Goal: Task Accomplishment & Management: Use online tool/utility

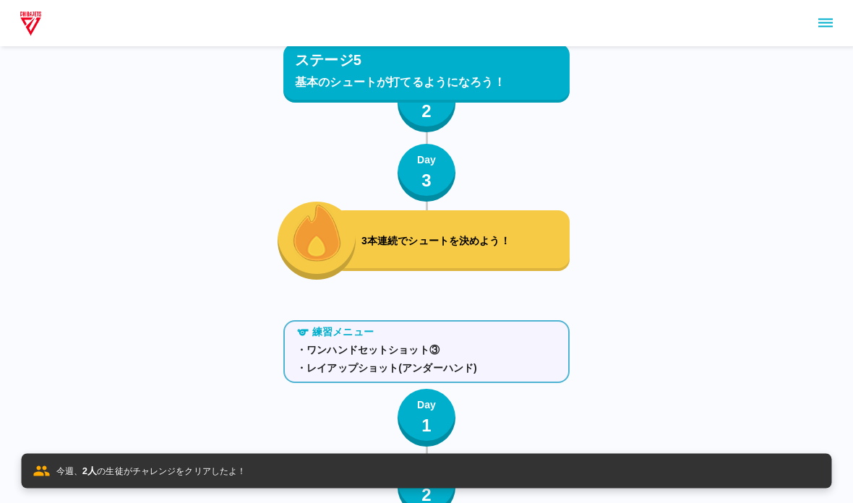
scroll to position [7646, 0]
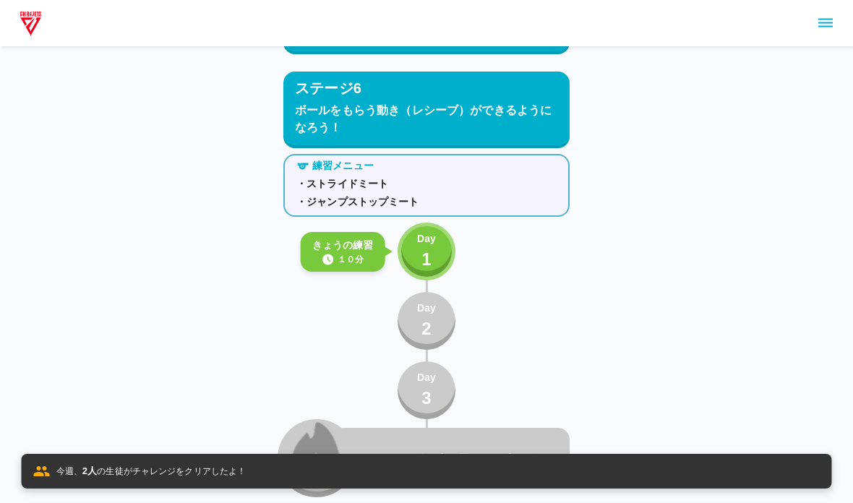
click at [428, 244] on p "Day" at bounding box center [426, 238] width 19 height 15
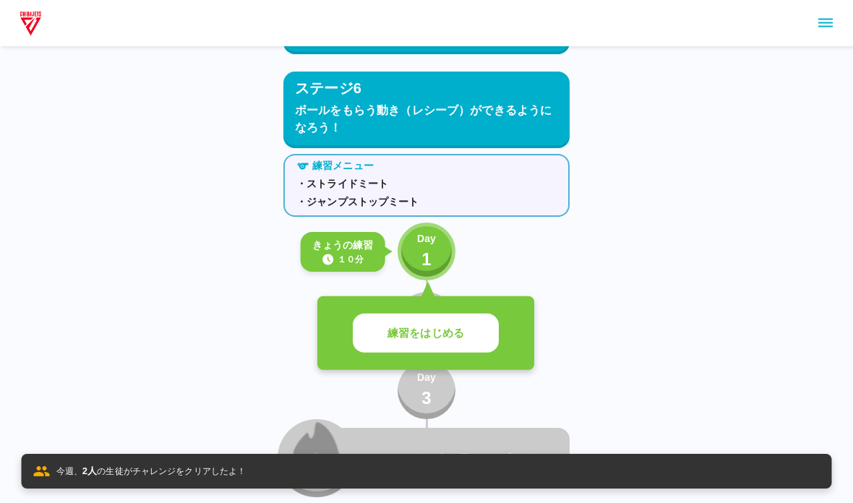
click at [428, 345] on button "練習をはじめる" at bounding box center [426, 334] width 146 height 40
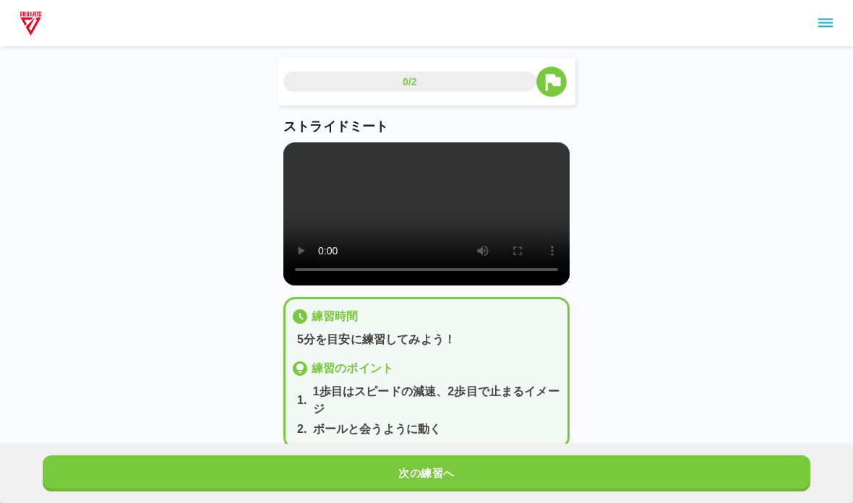
click at [316, 233] on video at bounding box center [426, 213] width 286 height 143
click at [351, 259] on video at bounding box center [426, 213] width 286 height 143
click at [286, 161] on video at bounding box center [426, 213] width 286 height 143
click at [274, 470] on button "次の練習へ" at bounding box center [426, 473] width 767 height 36
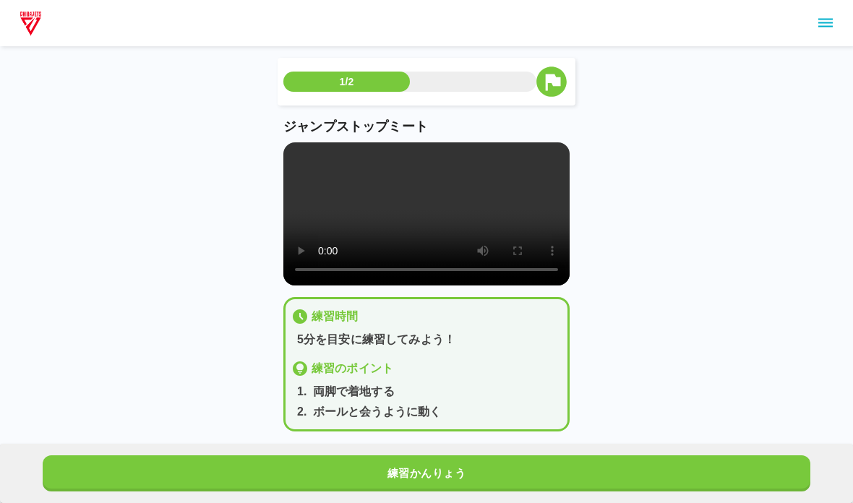
click at [291, 152] on video at bounding box center [426, 213] width 286 height 143
click at [384, 459] on button "練習かんりょう" at bounding box center [426, 473] width 767 height 36
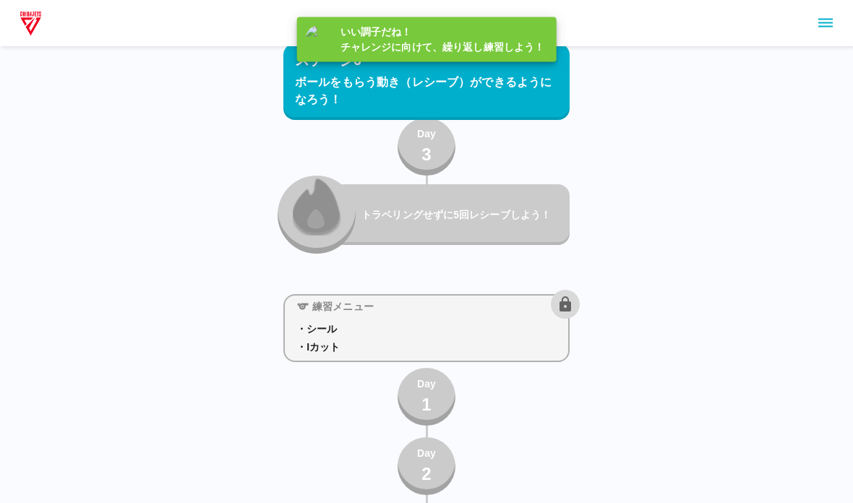
scroll to position [7889, 0]
